Goal: Go to known website: Go to known website

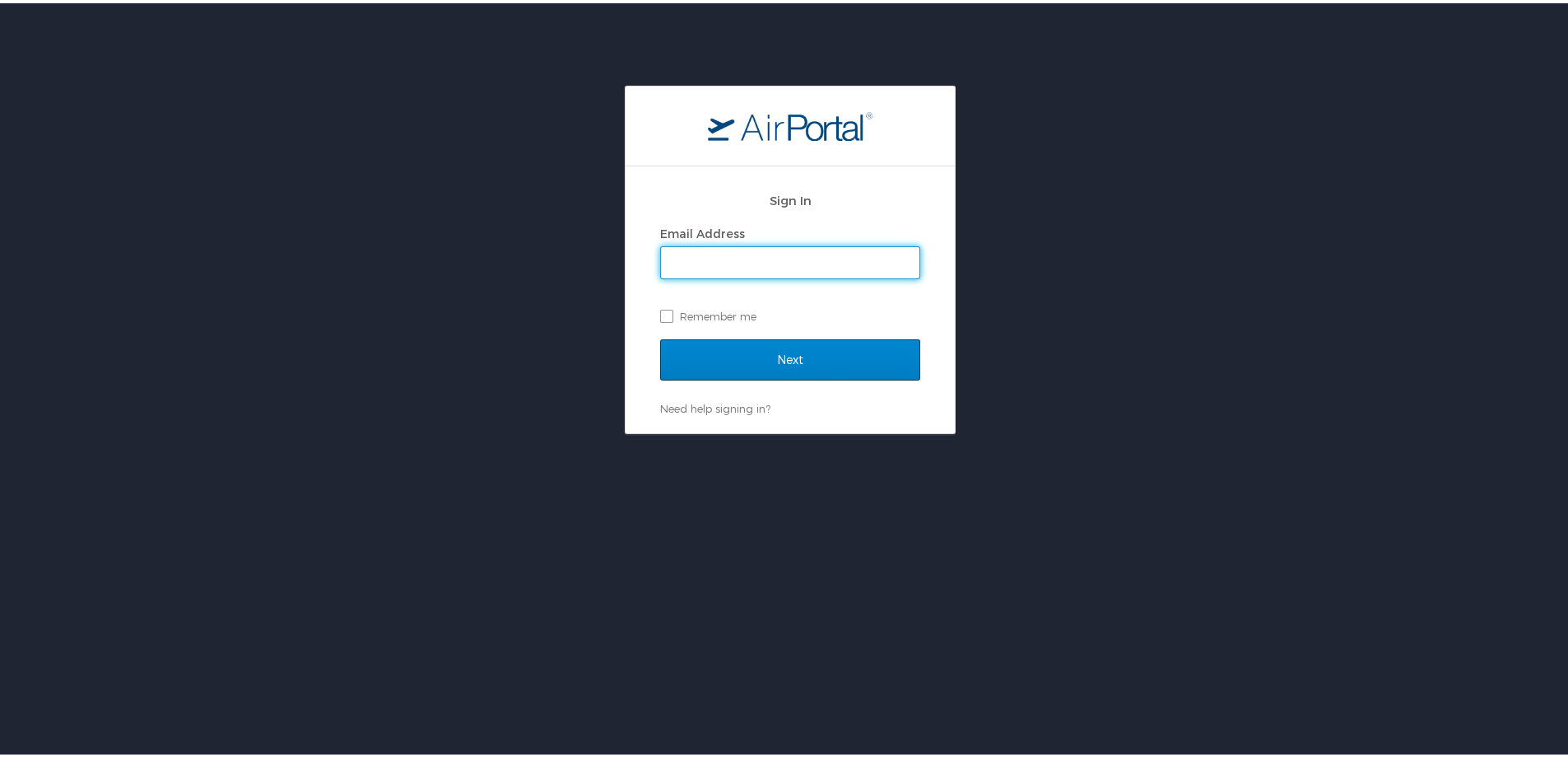
type input "sheila.mccutchen@medicalsolutions.com"
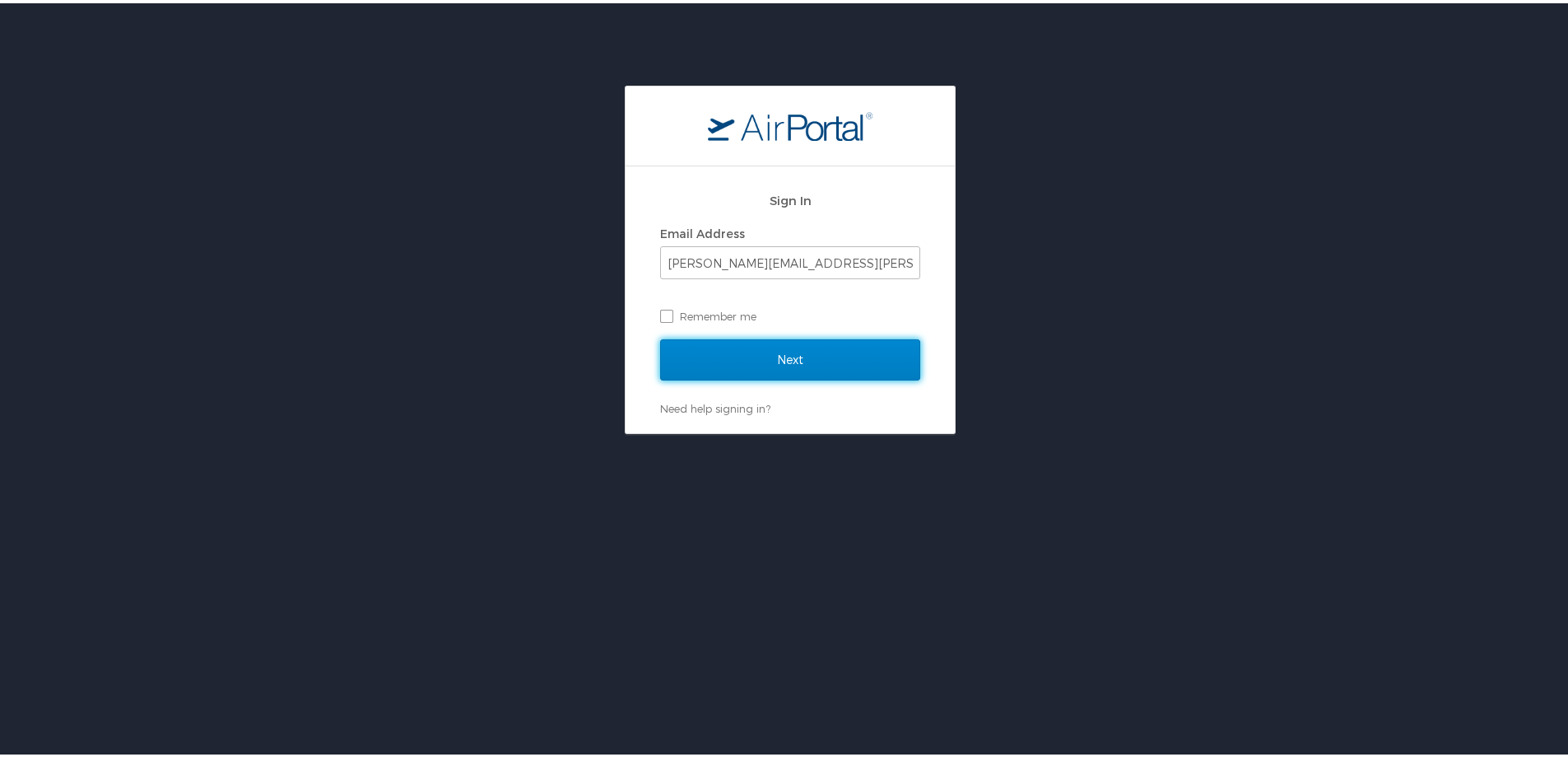
click at [779, 358] on input "Next" at bounding box center [789, 356] width 260 height 41
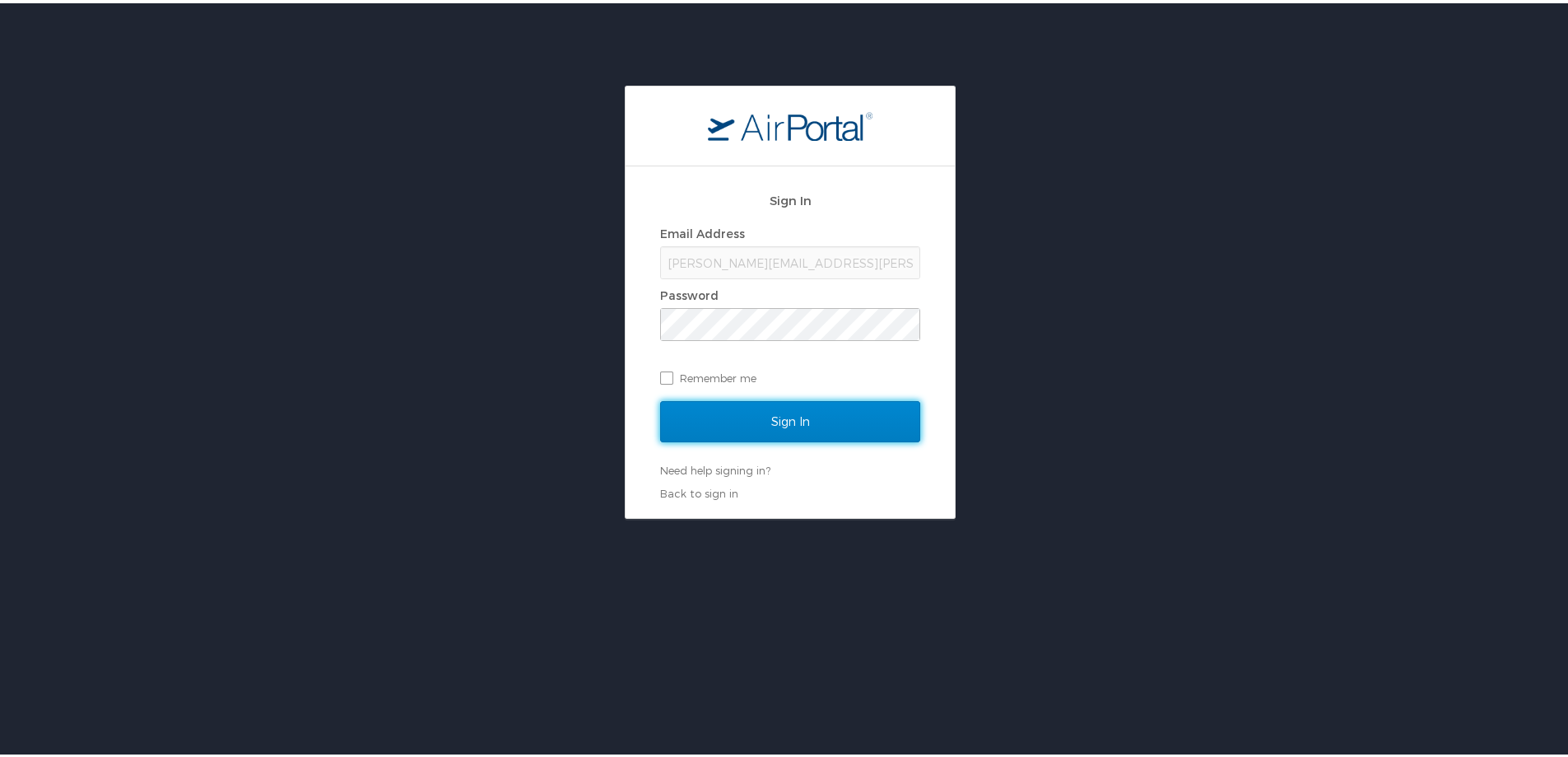
click at [784, 415] on input "Sign In" at bounding box center [789, 418] width 260 height 41
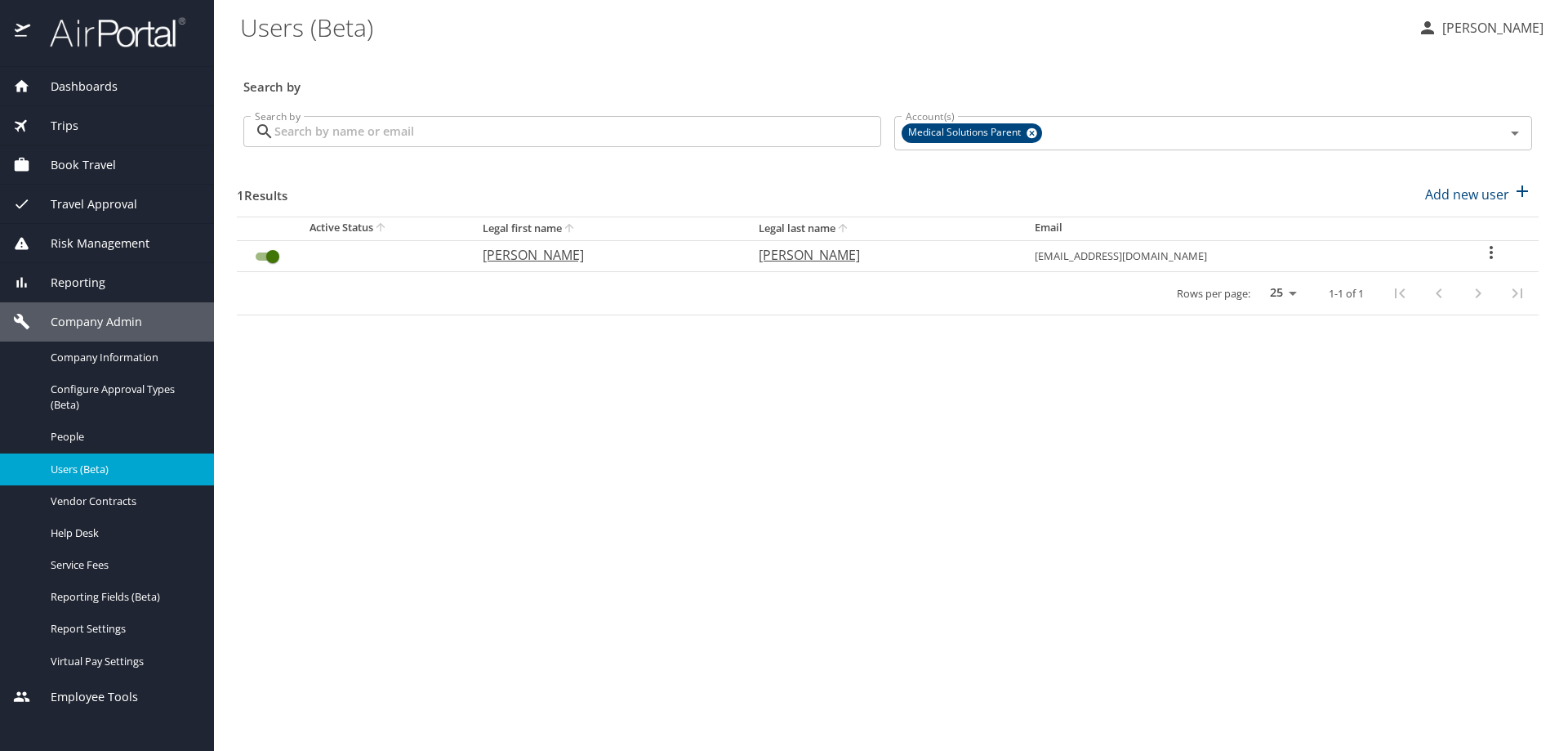
click at [90, 165] on span "Book Travel" at bounding box center [73, 164] width 86 height 18
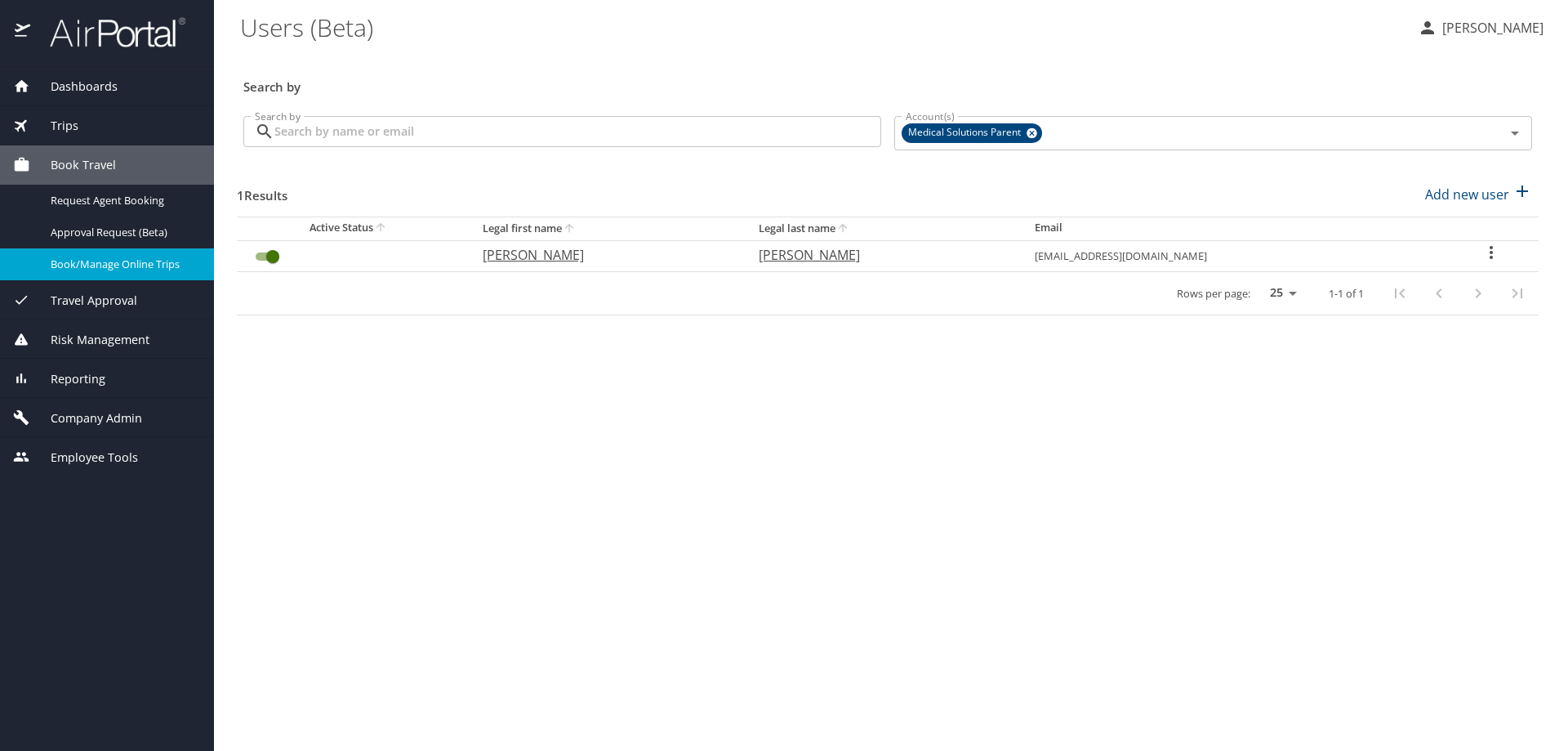
click at [135, 275] on link "Book/Manage Online Trips" at bounding box center [106, 264] width 214 height 31
